Goal: Check status: Check status

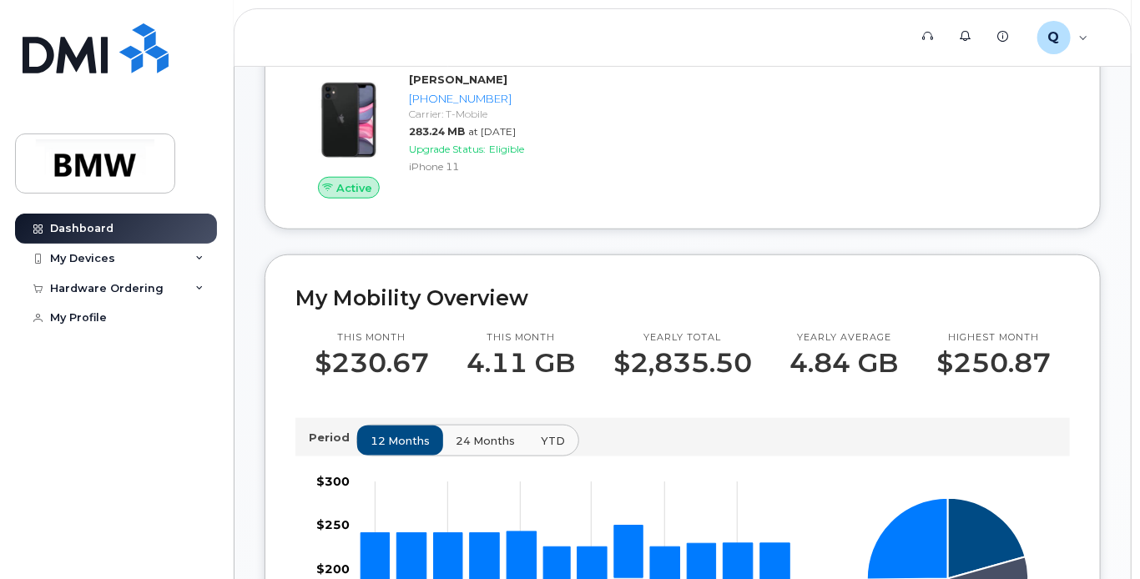
scroll to position [501, 0]
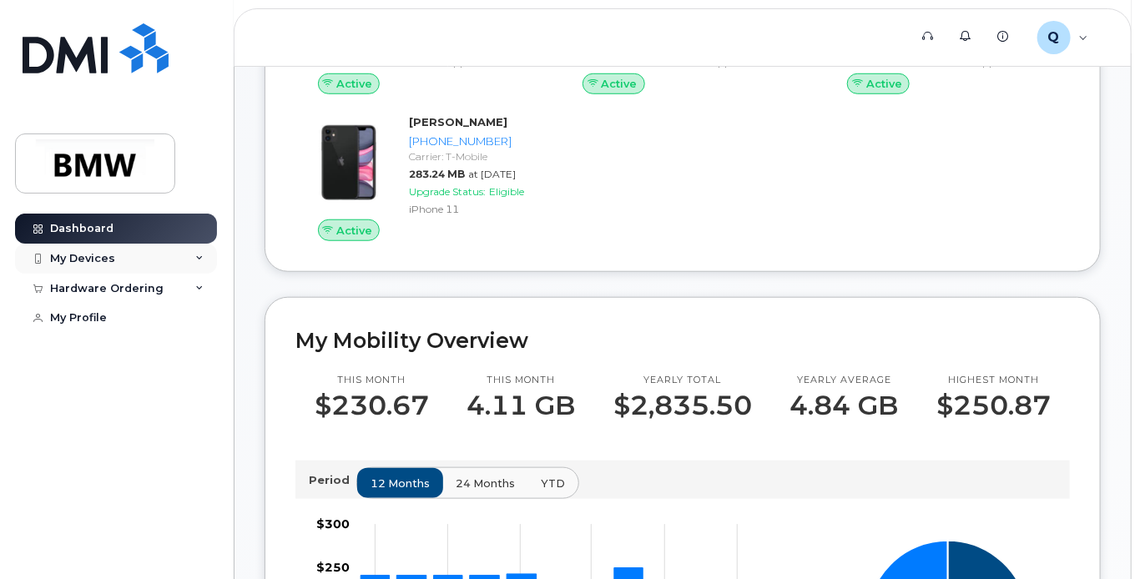
click at [100, 255] on div "My Devices" at bounding box center [82, 258] width 65 height 13
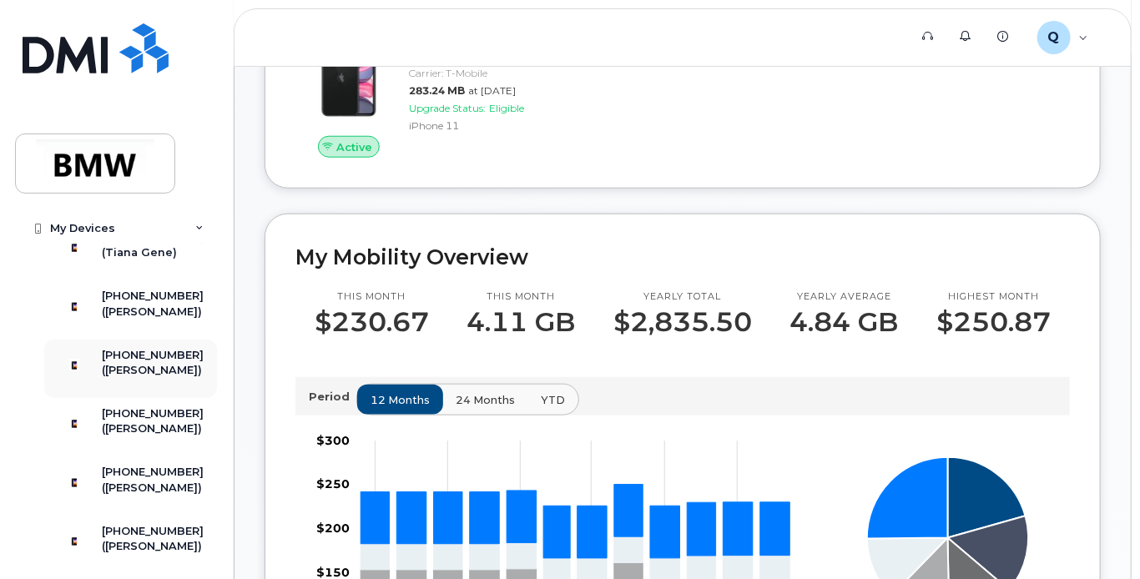
scroll to position [167, 0]
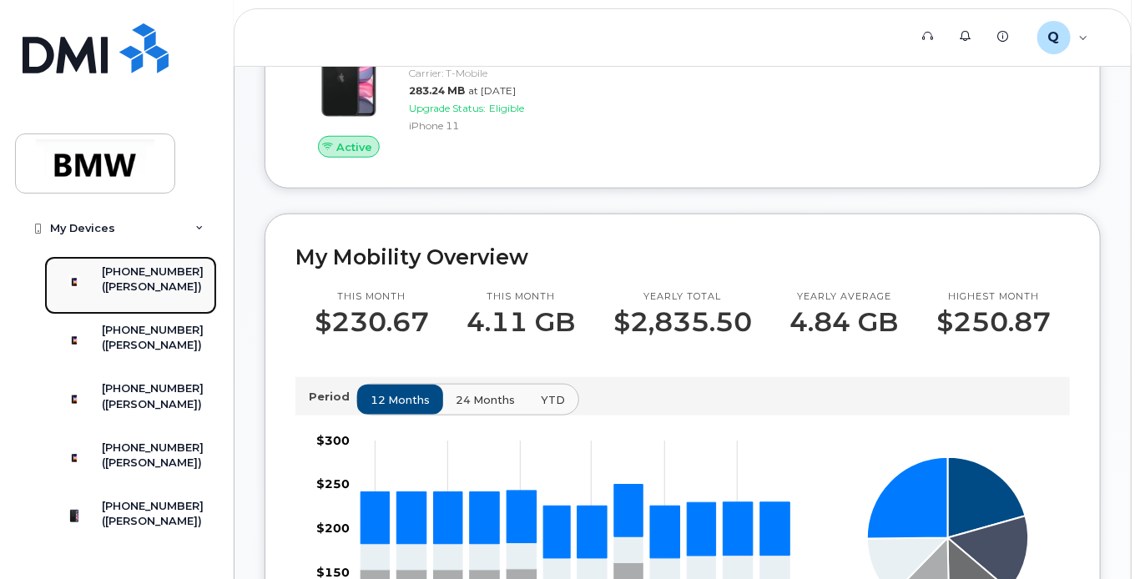
click at [147, 295] on div "([PERSON_NAME])" at bounding box center [153, 287] width 102 height 15
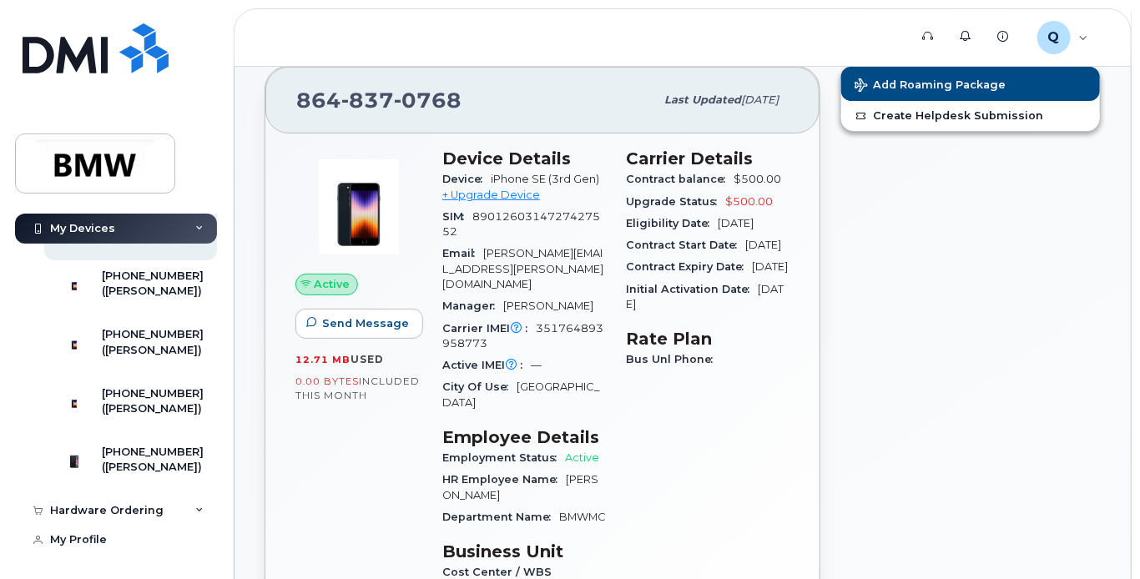
scroll to position [83, 0]
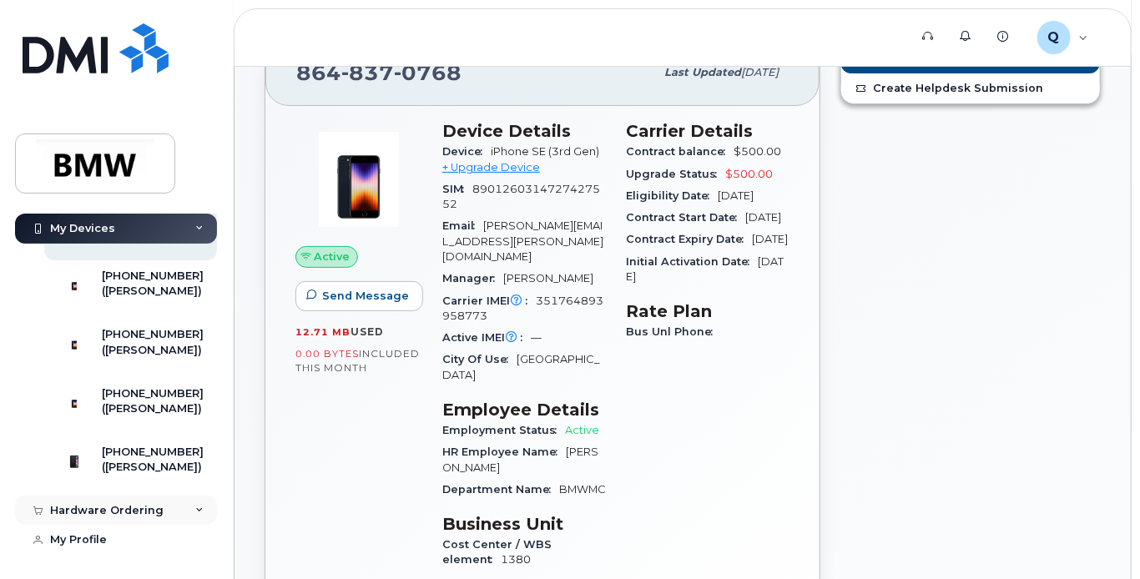
click at [137, 507] on div "Hardware Ordering" at bounding box center [107, 510] width 114 height 13
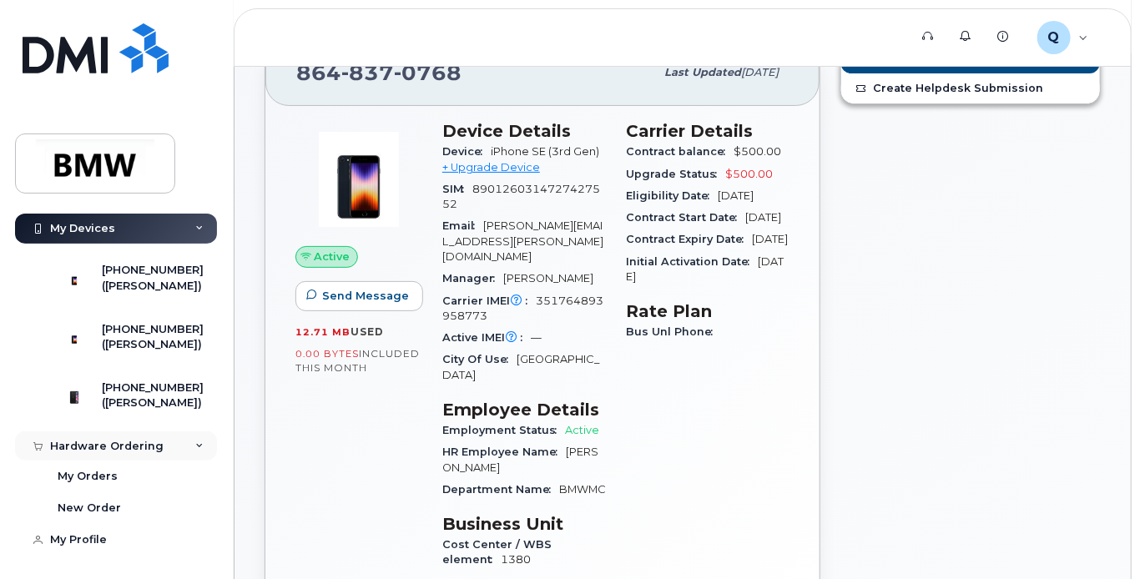
scroll to position [394, 0]
click at [88, 476] on div "My Orders" at bounding box center [88, 476] width 60 height 15
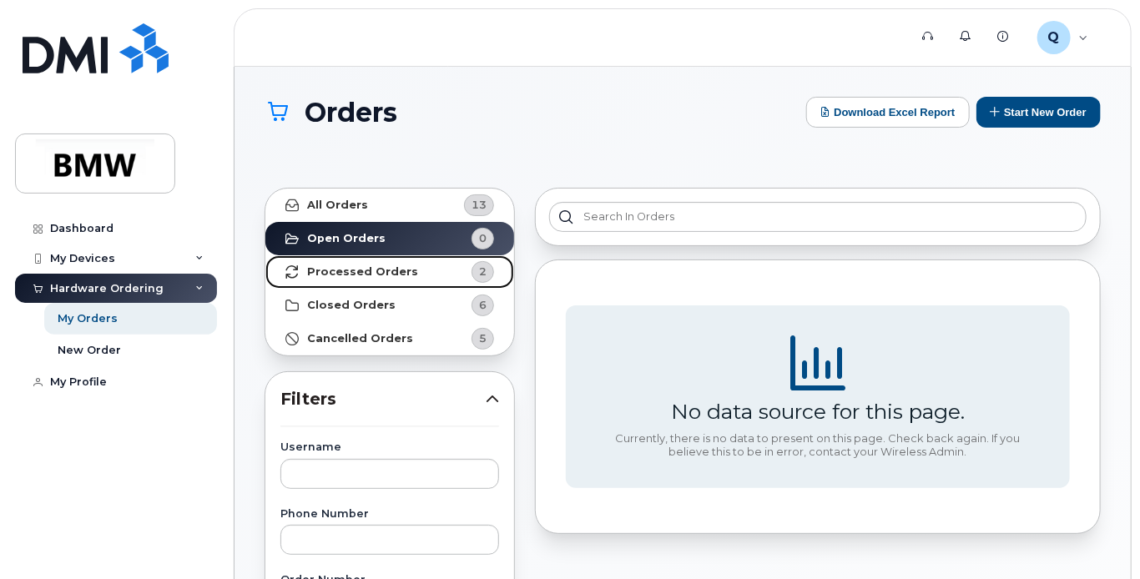
click at [390, 271] on strong "Processed Orders" at bounding box center [362, 271] width 111 height 13
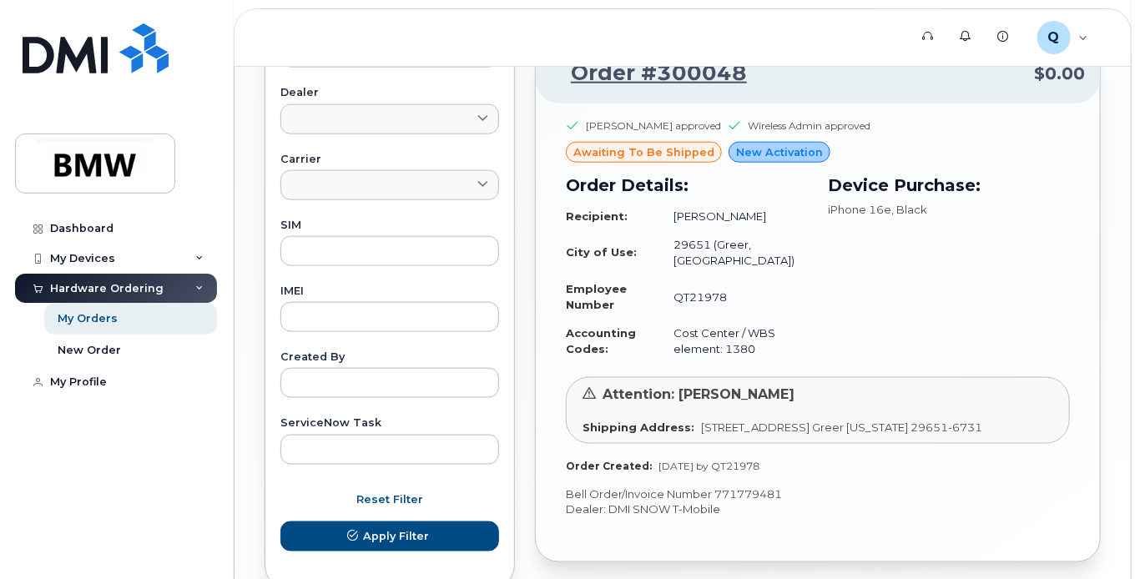
scroll to position [835, 0]
